Goal: Task Accomplishment & Management: Manage account settings

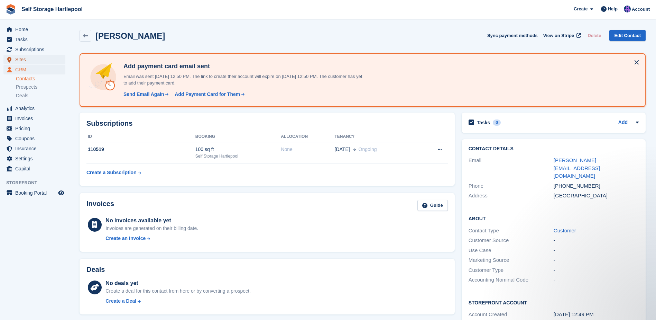
click at [26, 61] on span "Sites" at bounding box center [36, 60] width 42 height 10
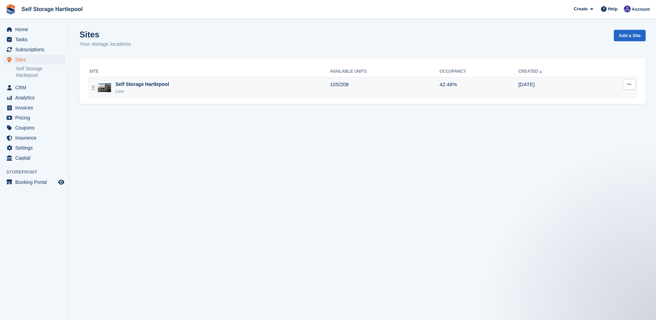
click at [150, 82] on div "Self Storage Hartlepool" at bounding box center [143, 84] width 54 height 7
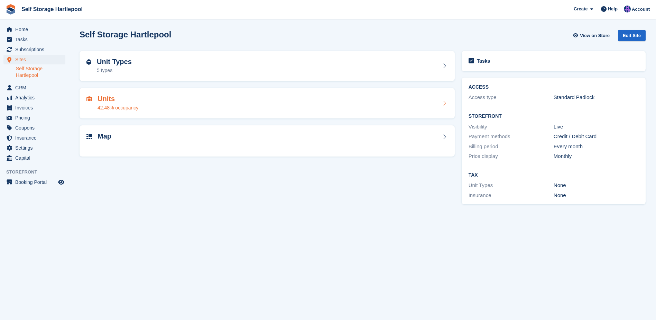
click at [135, 100] on h2 "Units" at bounding box center [118, 99] width 41 height 8
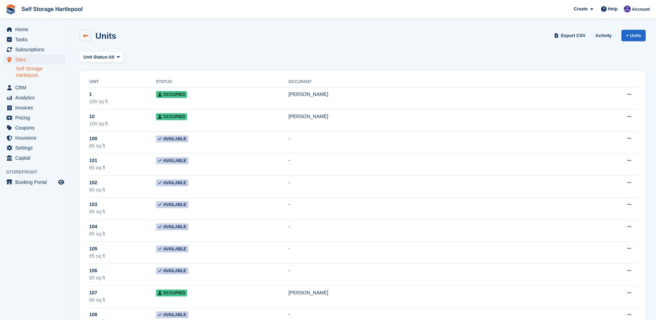
click at [85, 38] on icon at bounding box center [85, 35] width 5 height 5
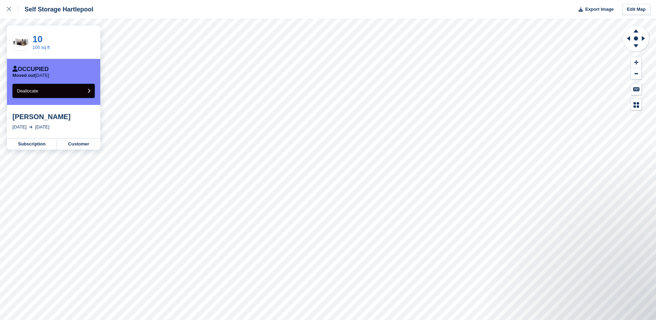
click at [160, 108] on div "Self Storage Hartlepool Export Image Edit Map 10 100 sq ft Occupied Moved out 2…" at bounding box center [328, 160] width 656 height 320
click at [36, 91] on span "Deallocate" at bounding box center [27, 90] width 21 height 5
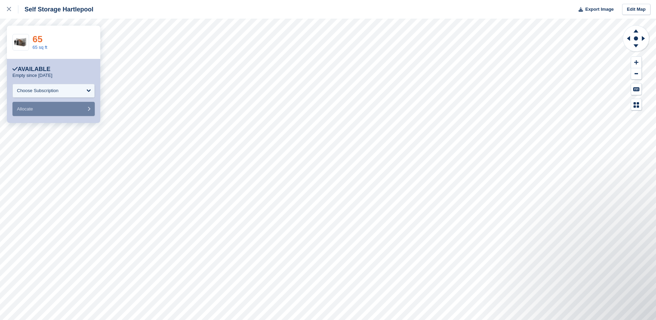
click at [42, 38] on link "65" at bounding box center [38, 39] width 10 height 10
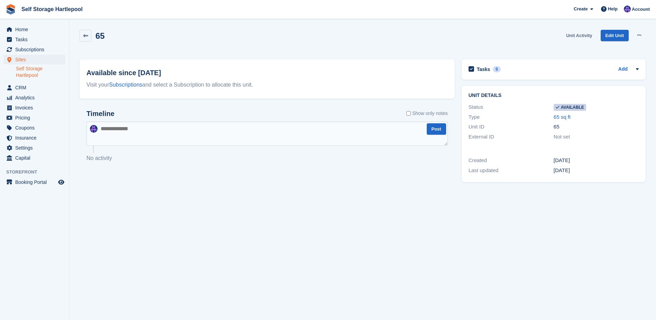
click at [578, 35] on link "Unit Activity" at bounding box center [578, 35] width 31 height 11
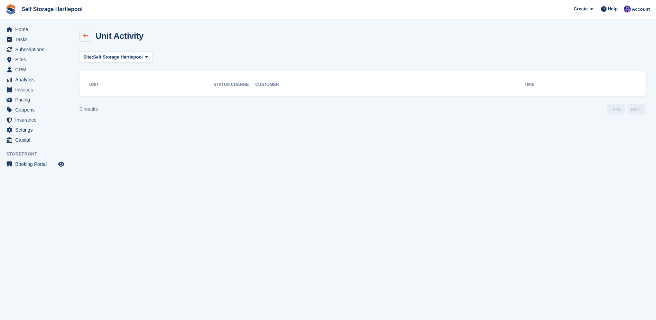
click at [85, 36] on icon at bounding box center [85, 35] width 5 height 5
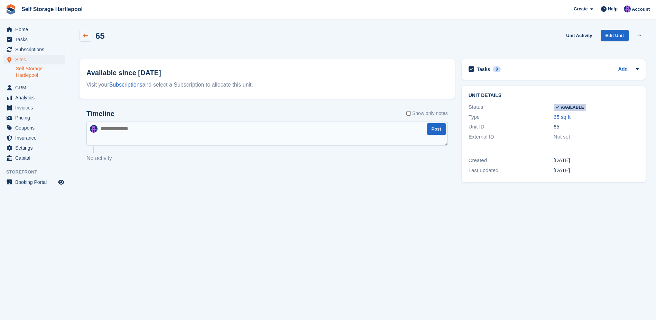
click at [88, 35] on icon at bounding box center [85, 35] width 5 height 5
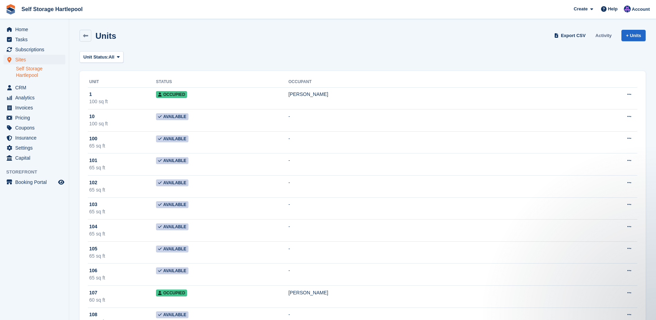
click at [610, 38] on link "Activity" at bounding box center [604, 35] width 22 height 11
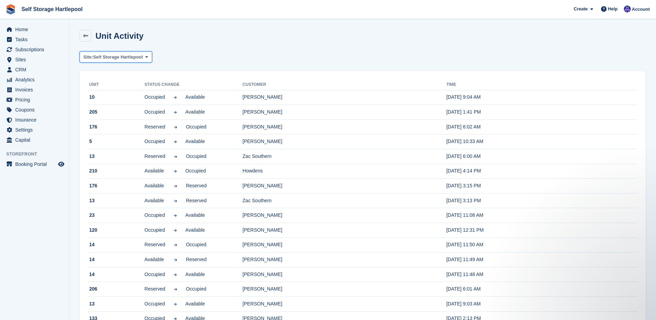
click at [137, 58] on span "Self Storage Hartlepool" at bounding box center [118, 57] width 50 height 7
click at [28, 47] on span "Subscriptions" at bounding box center [36, 50] width 42 height 10
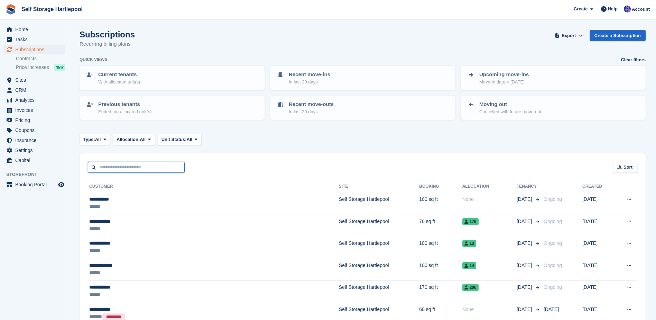
click at [136, 164] on input "text" at bounding box center [136, 167] width 97 height 11
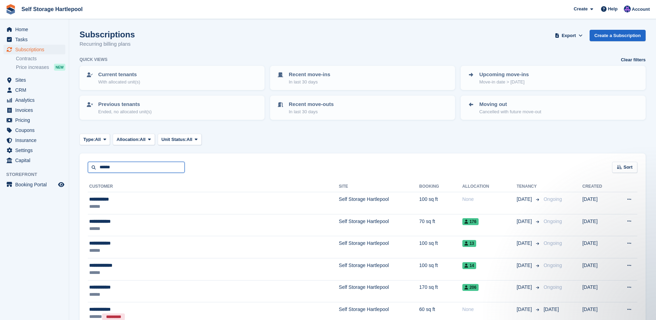
type input "******"
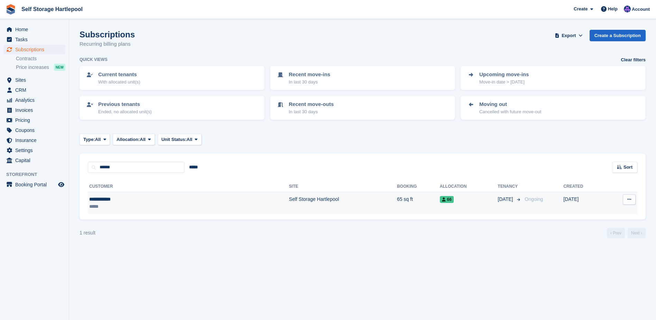
click at [141, 204] on div "*****" at bounding box center [135, 206] width 92 height 7
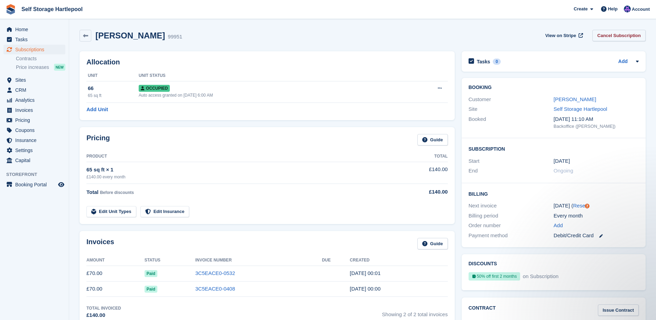
click at [614, 36] on link "Cancel Subscription" at bounding box center [618, 35] width 53 height 11
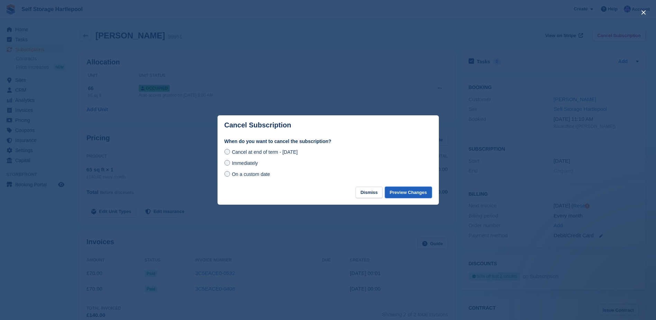
click at [410, 190] on button "Preview Changes" at bounding box center [408, 191] width 47 height 11
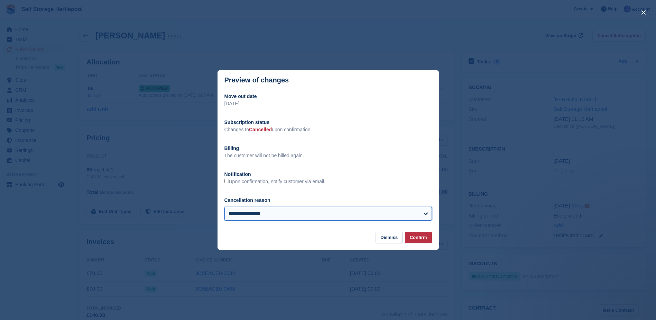
click at [334, 214] on select "**********" at bounding box center [328, 213] width 208 height 14
click at [224, 207] on select "**********" at bounding box center [328, 213] width 208 height 14
click at [426, 240] on button "Confirm" at bounding box center [418, 236] width 27 height 11
